Goal: Check status: Check status

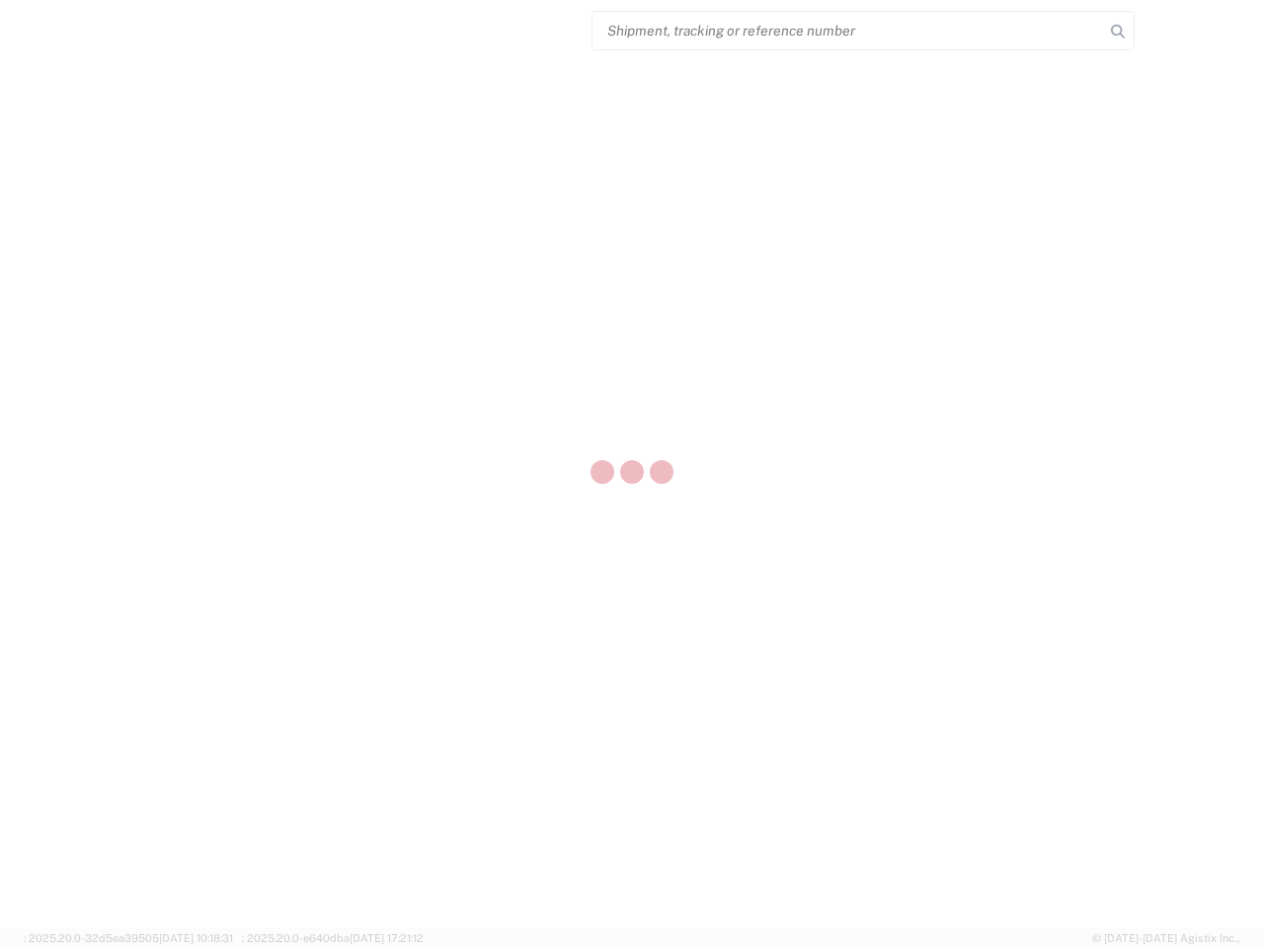
select select "US"
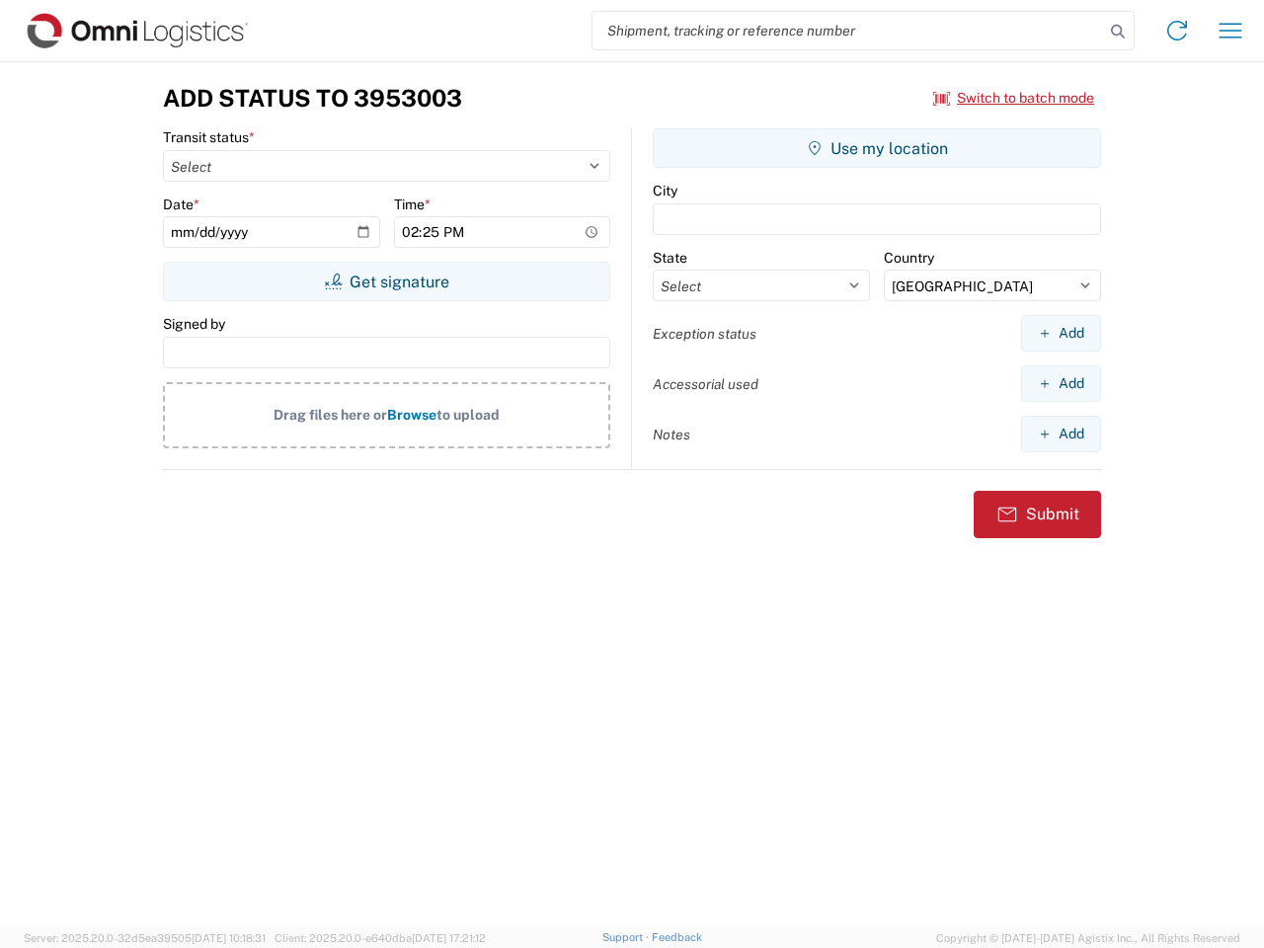
click at [848, 31] on input "search" at bounding box center [847, 31] width 511 height 38
click at [1118, 32] on icon at bounding box center [1118, 32] width 28 height 28
click at [1177, 31] on icon at bounding box center [1177, 31] width 32 height 32
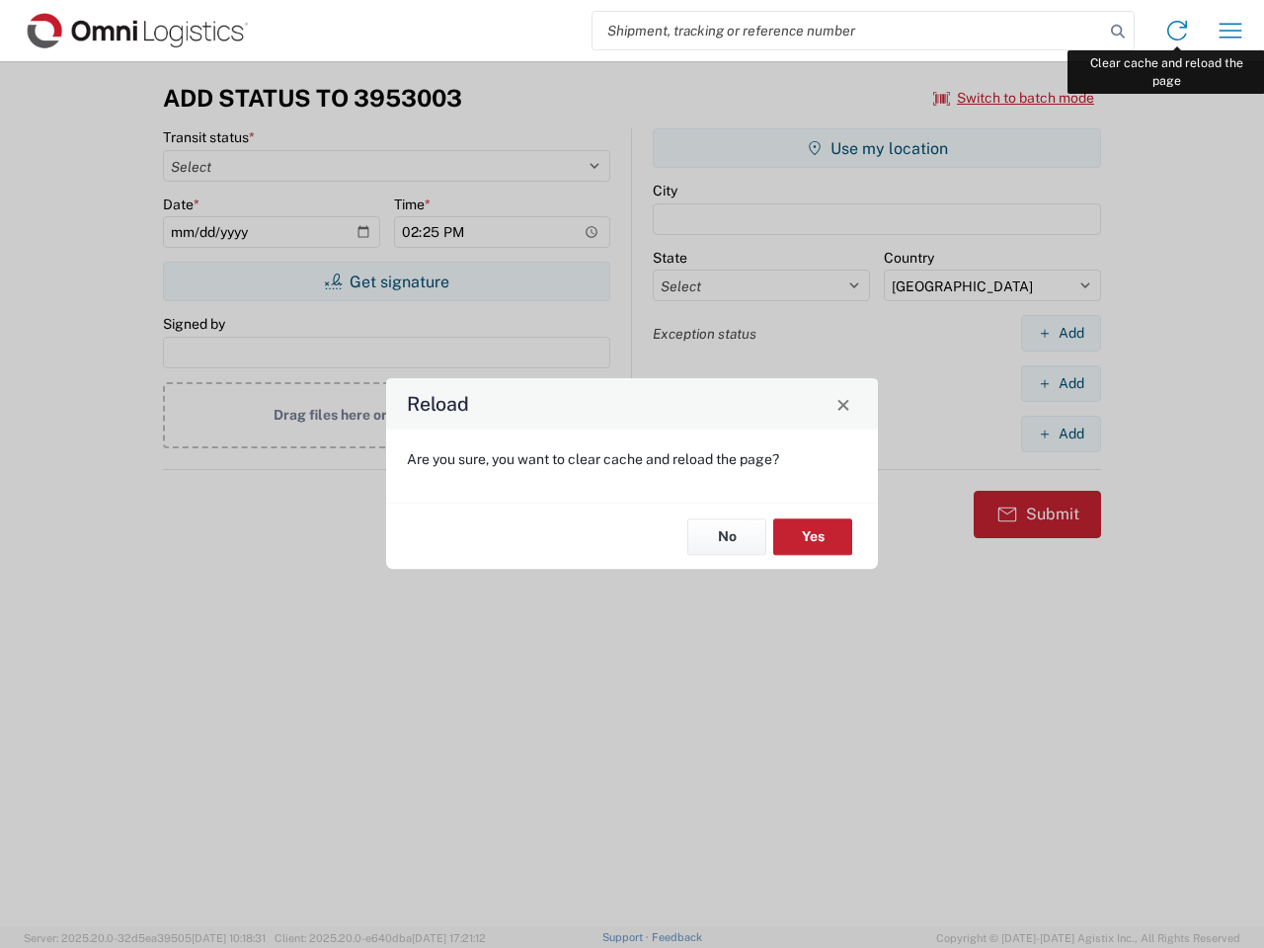
click at [1230, 31] on div "Reload Are you sure, you want to clear cache and reload the page? No Yes" at bounding box center [632, 474] width 1264 height 948
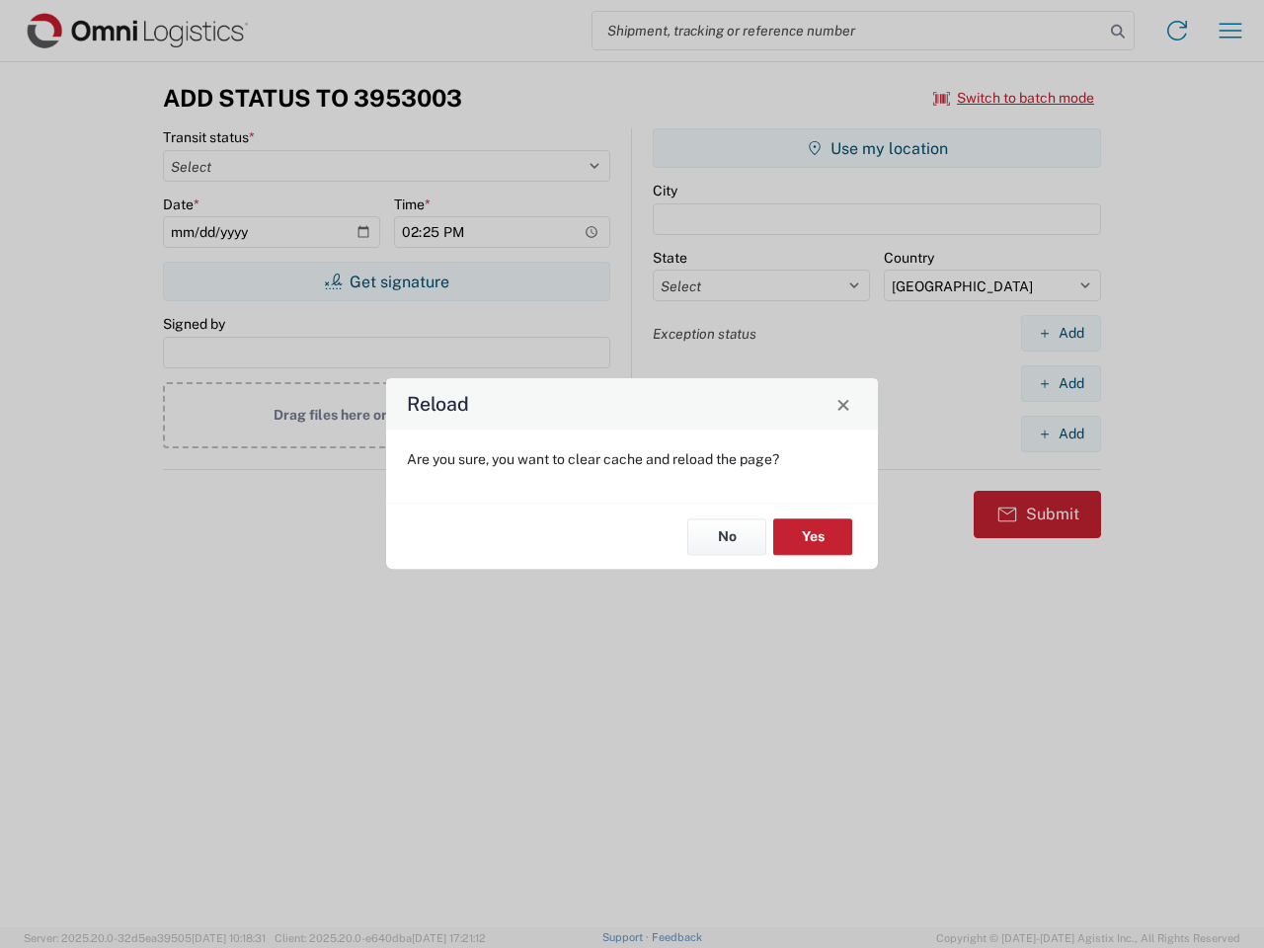
click at [1014, 98] on div "Reload Are you sure, you want to clear cache and reload the page? No Yes" at bounding box center [632, 474] width 1264 height 948
click at [386, 281] on div "Reload Are you sure, you want to clear cache and reload the page? No Yes" at bounding box center [632, 474] width 1264 height 948
click at [877, 148] on div "Reload Are you sure, you want to clear cache and reload the page? No Yes" at bounding box center [632, 474] width 1264 height 948
click at [1060, 333] on div "Reload Are you sure, you want to clear cache and reload the page? No Yes" at bounding box center [632, 474] width 1264 height 948
click at [1060, 383] on div "Reload Are you sure, you want to clear cache and reload the page? No Yes" at bounding box center [632, 474] width 1264 height 948
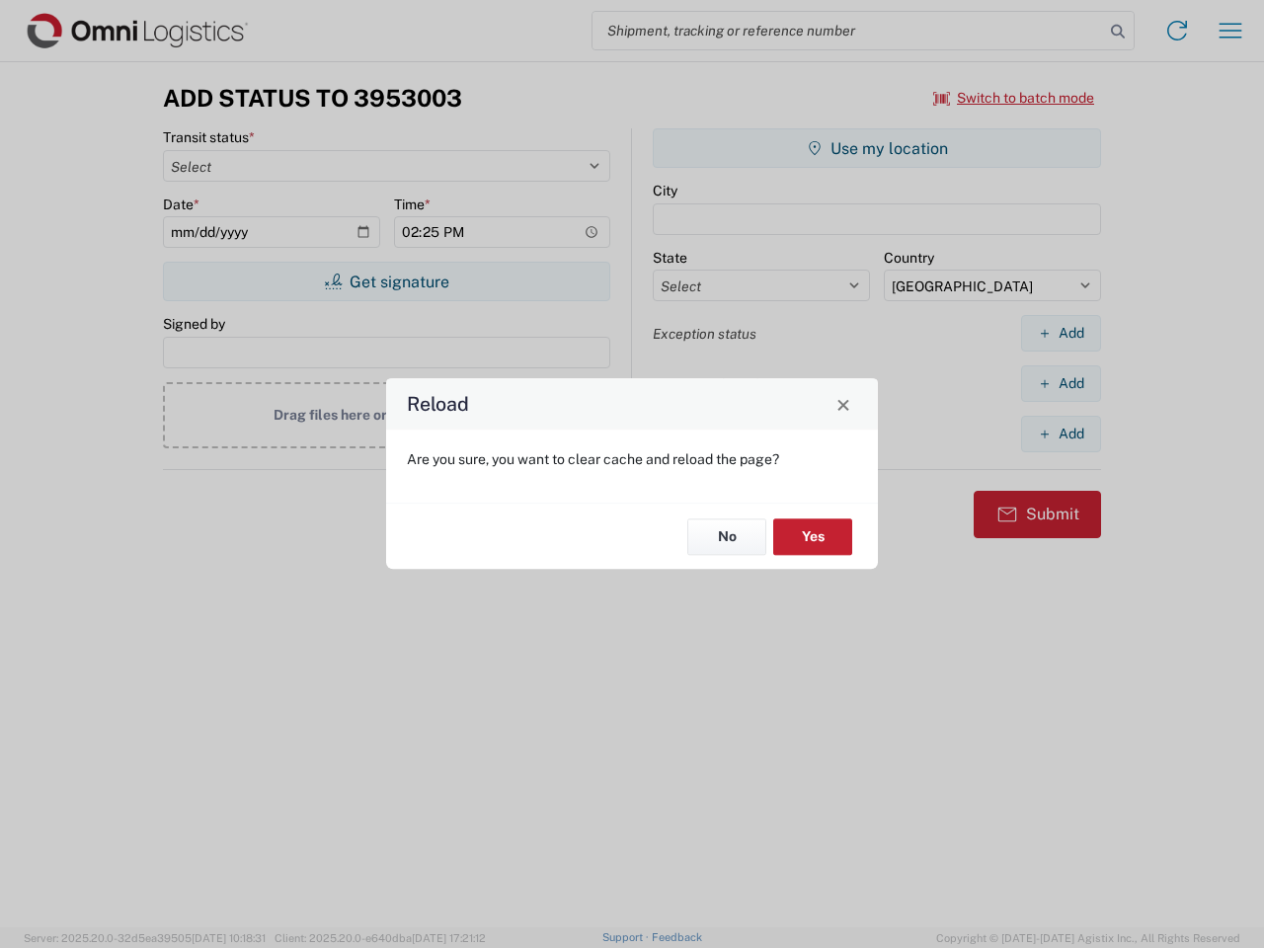
click at [1060, 433] on div "Reload Are you sure, you want to clear cache and reload the page? No Yes" at bounding box center [632, 474] width 1264 height 948
